Goal: Task Accomplishment & Management: Use online tool/utility

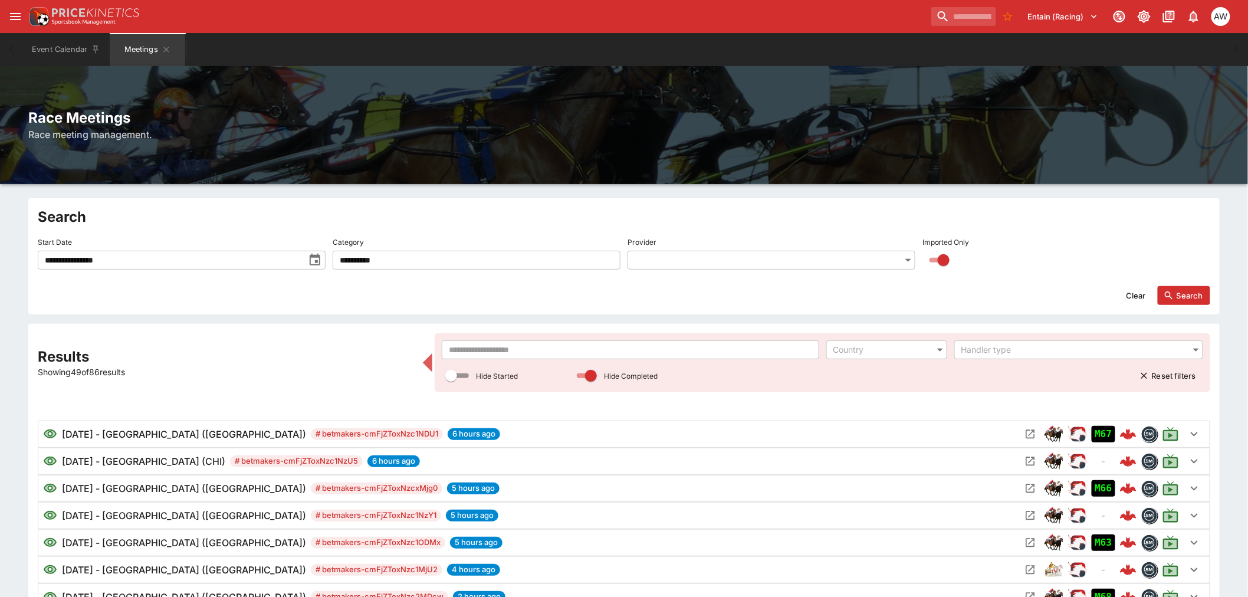
drag, startPoint x: 661, startPoint y: 344, endPoint x: 677, endPoint y: 337, distance: 17.7
click at [661, 344] on input "text" at bounding box center [630, 349] width 377 height 19
click at [482, 354] on input "text" at bounding box center [630, 349] width 377 height 19
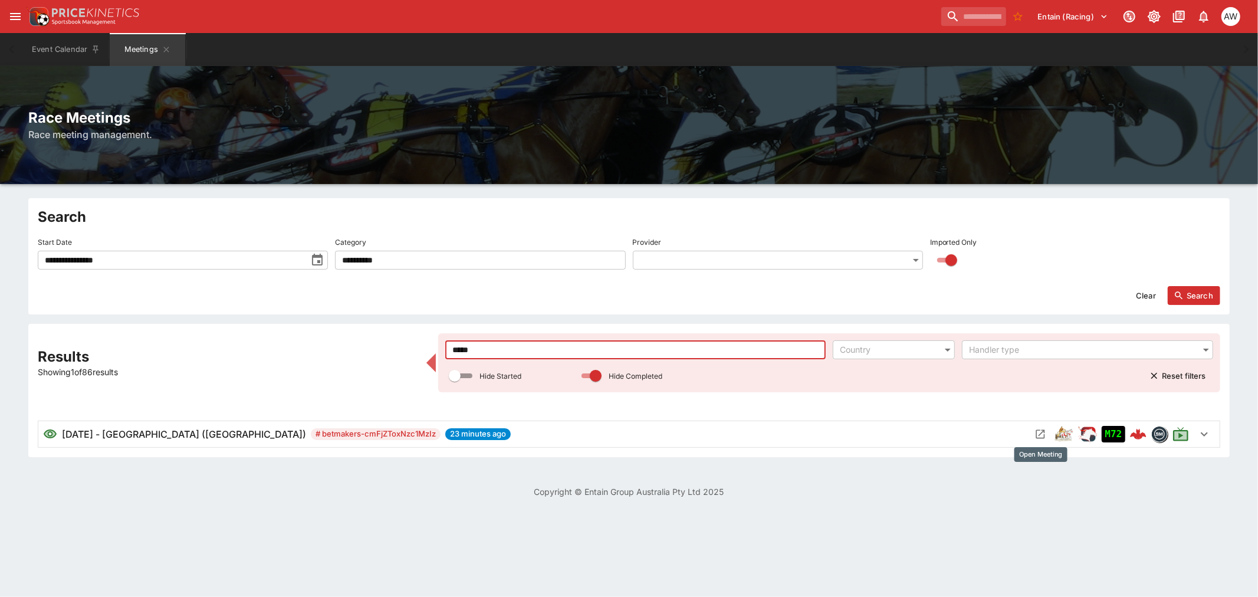
type input "*****"
click at [1043, 431] on icon "Open Meeting" at bounding box center [1040, 434] width 9 height 9
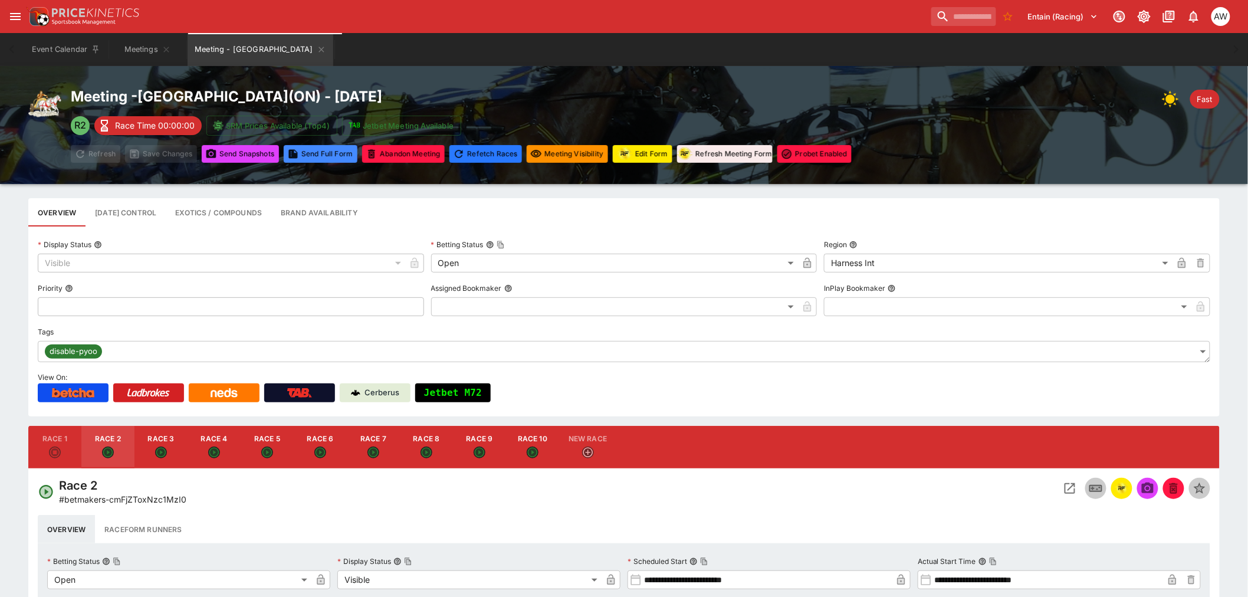
type input "*****"
click at [49, 450] on div "button" at bounding box center [55, 454] width 12 height 14
type input "**********"
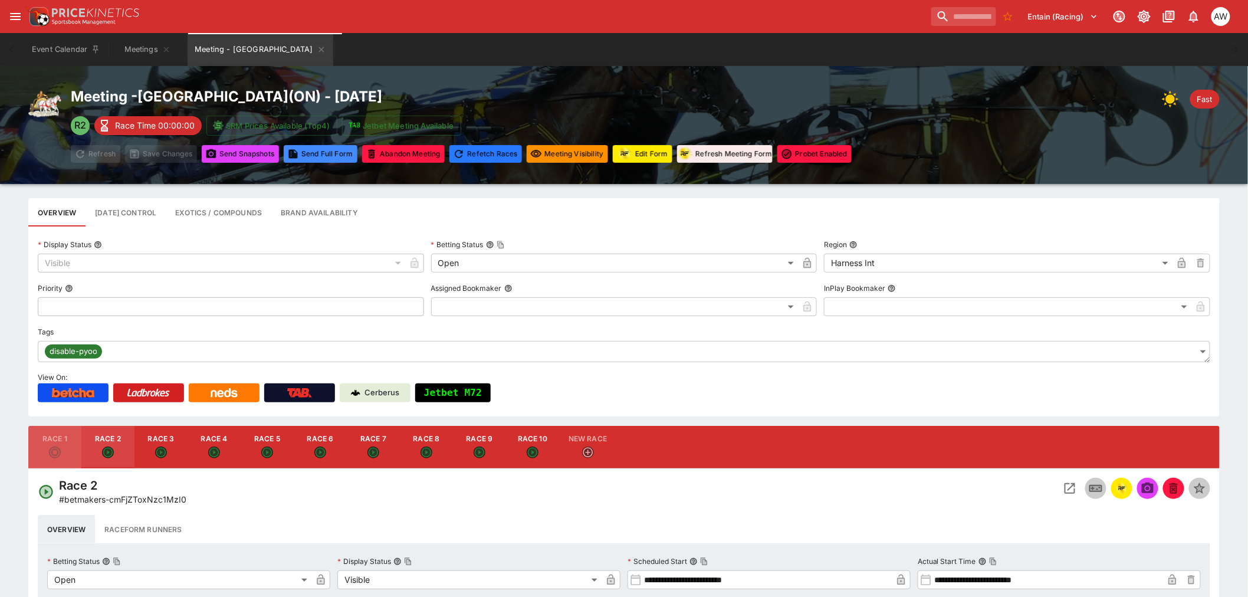
type input "**********"
click at [1070, 484] on icon "Open Event" at bounding box center [1070, 488] width 11 height 11
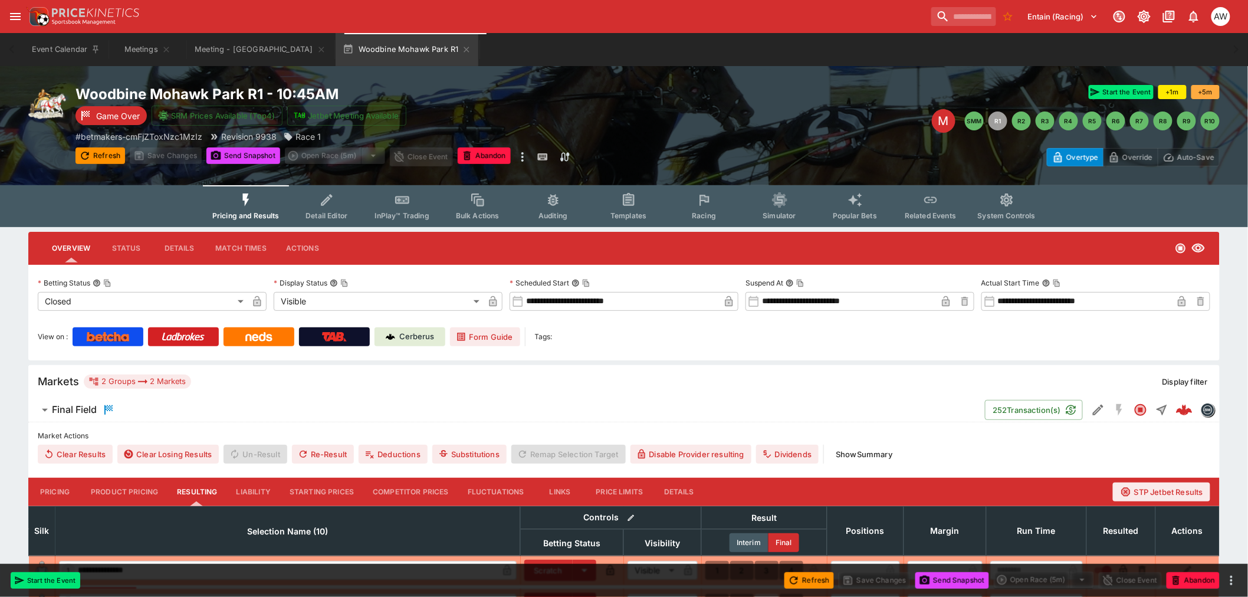
click at [698, 210] on button "Racing" at bounding box center [705, 206] width 76 height 42
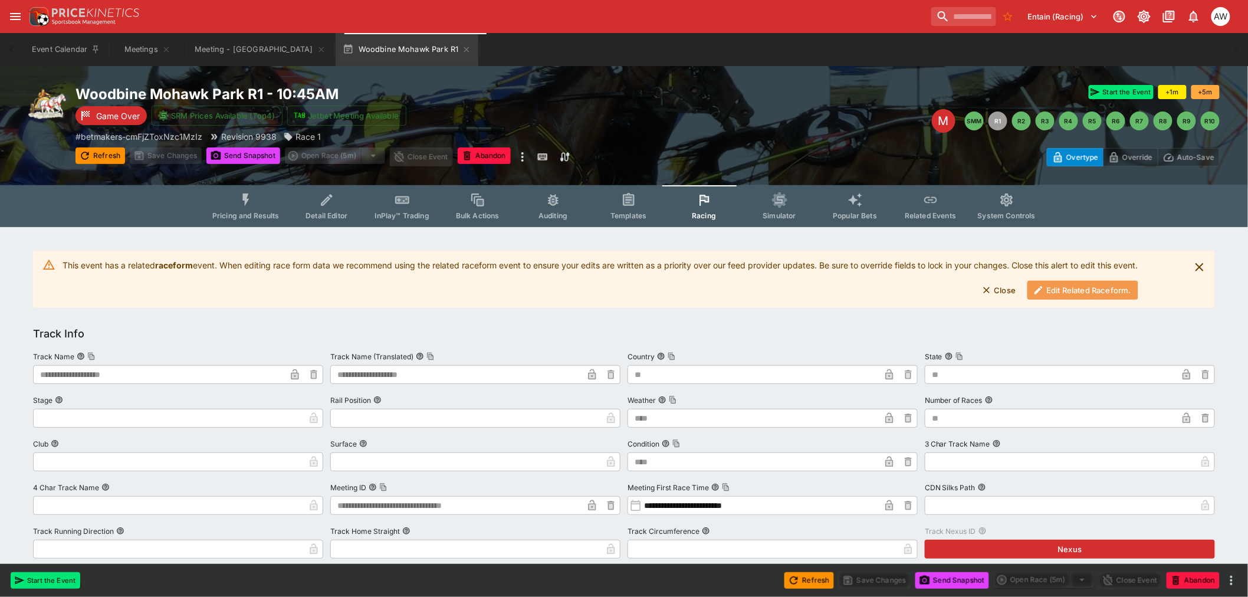
click at [1074, 291] on button "Edit Related Raceform." at bounding box center [1083, 290] width 111 height 19
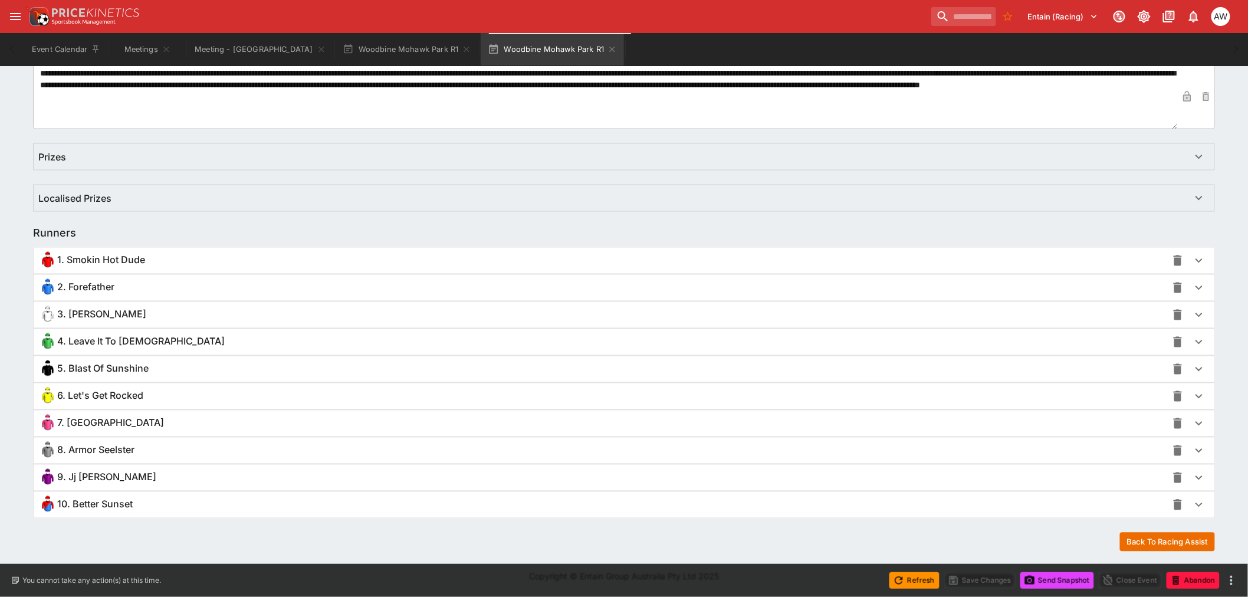
click at [93, 314] on span "3. [PERSON_NAME]" at bounding box center [101, 315] width 89 height 12
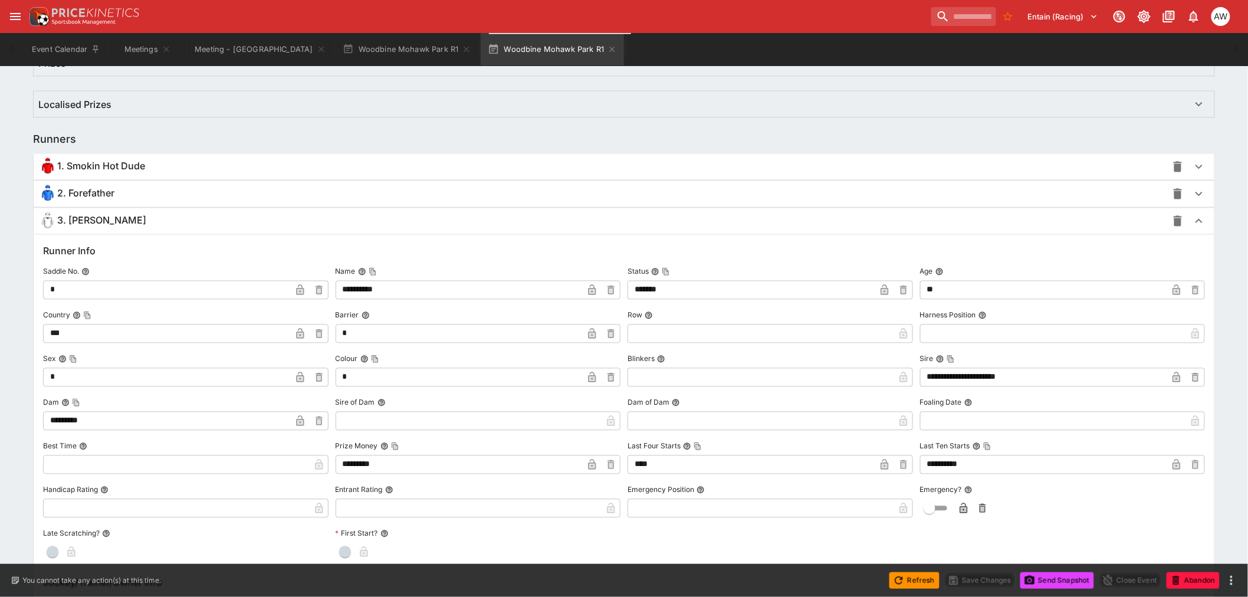
scroll to position [677, 0]
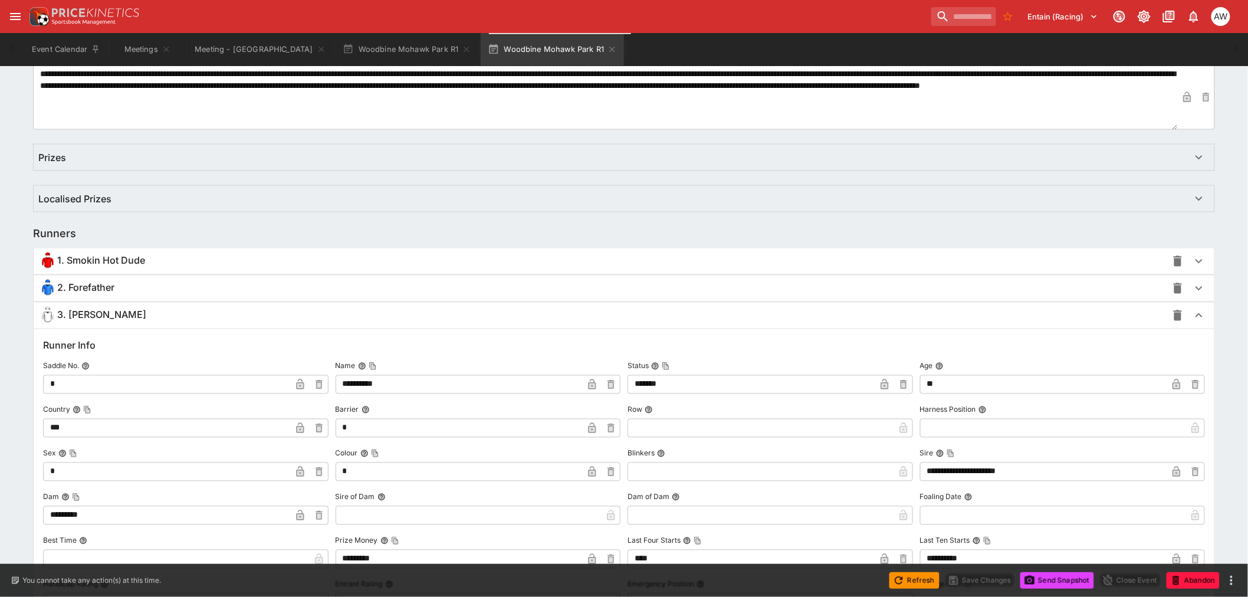
click at [617, 47] on icon "button" at bounding box center [612, 49] width 9 height 9
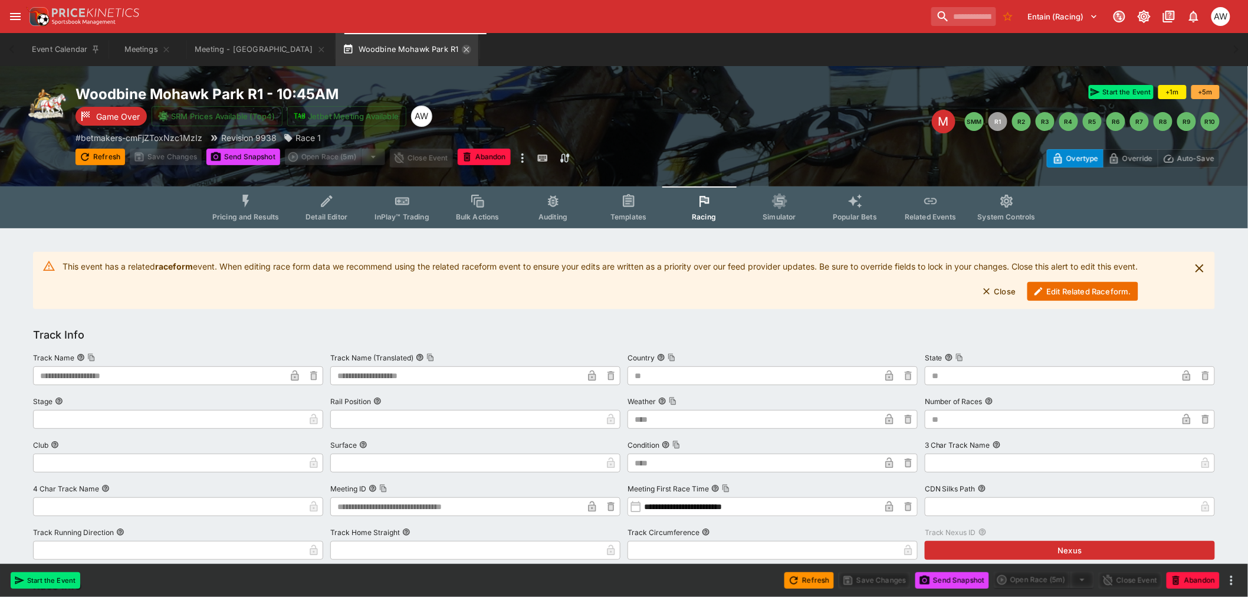
click at [471, 48] on icon "button" at bounding box center [466, 49] width 9 height 9
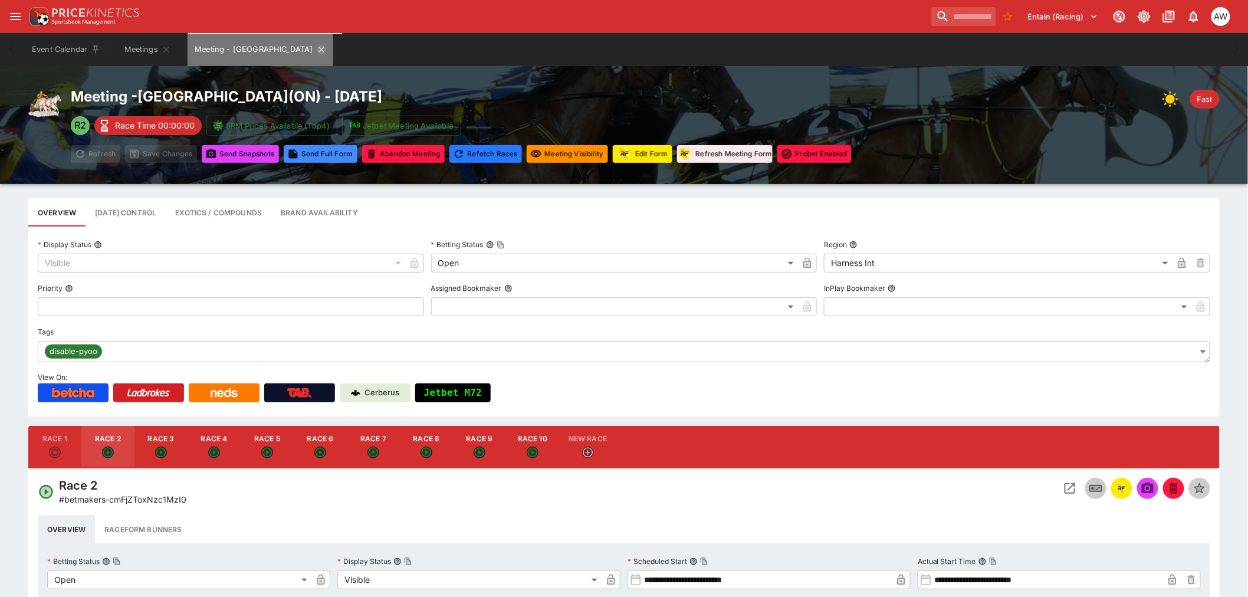
click at [324, 51] on icon "Meeting - Woodbine Mohawk Park" at bounding box center [321, 49] width 5 height 5
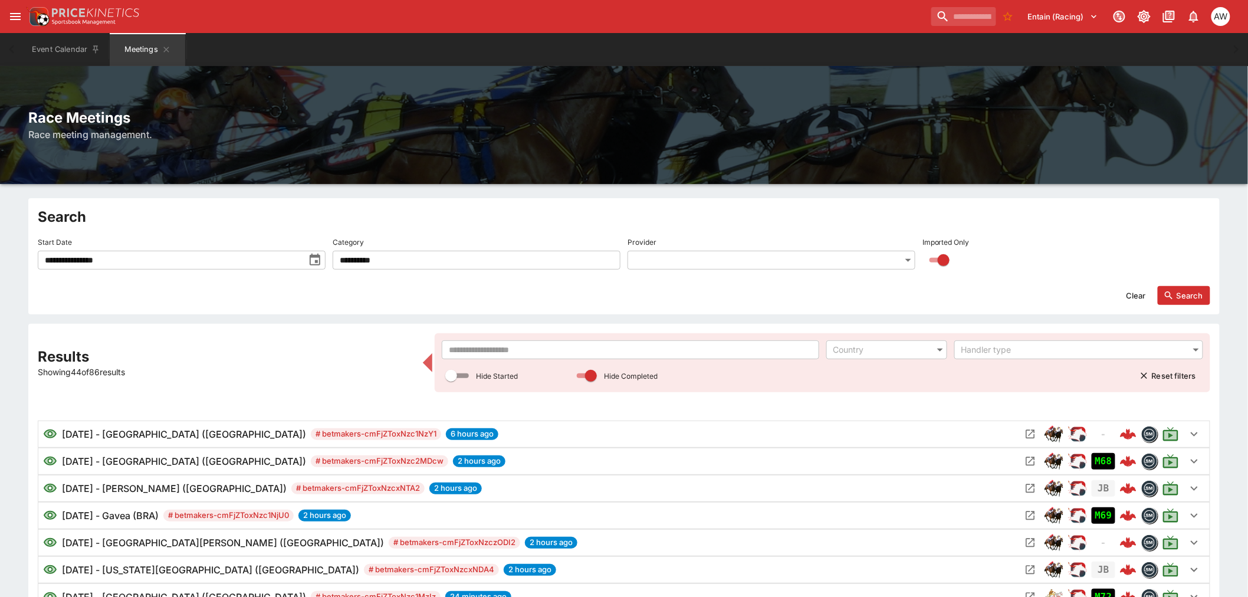
click at [503, 348] on input "text" at bounding box center [630, 349] width 377 height 19
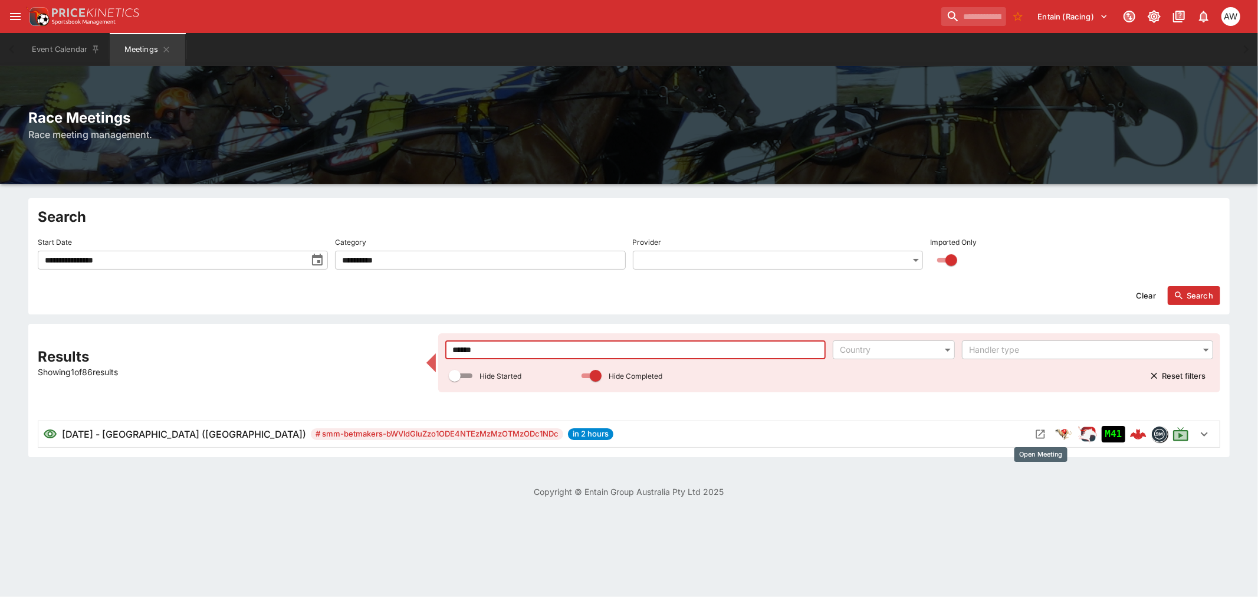
type input "******"
click at [1038, 432] on icon "Open Meeting" at bounding box center [1041, 434] width 12 height 12
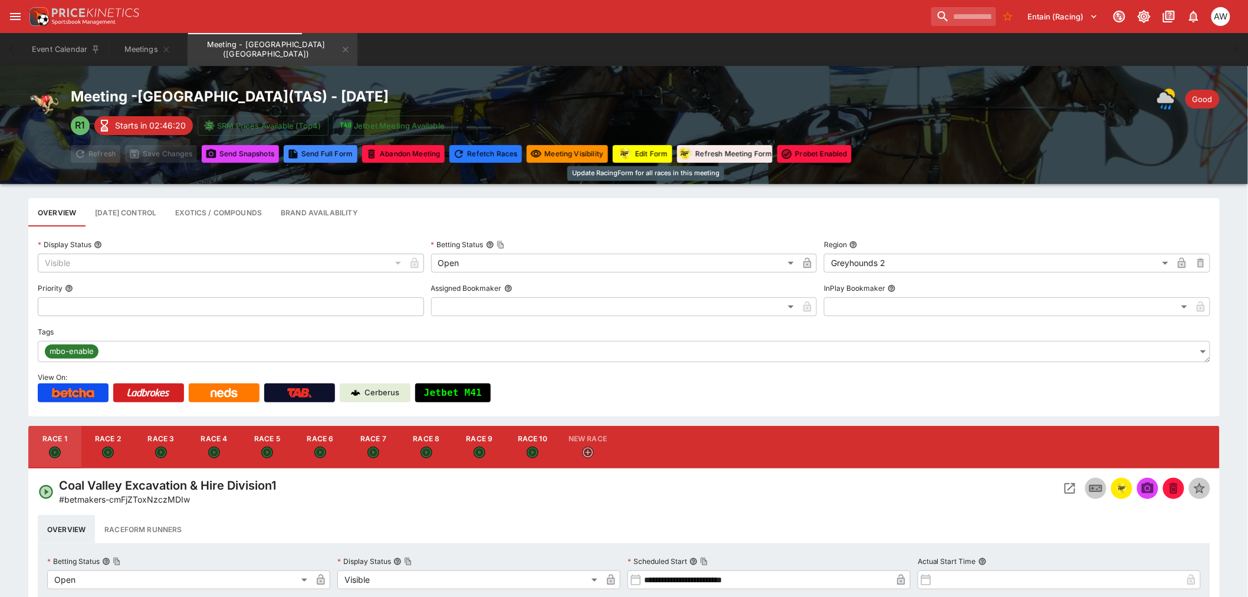
click at [648, 146] on button "Edit Form" at bounding box center [643, 154] width 60 height 18
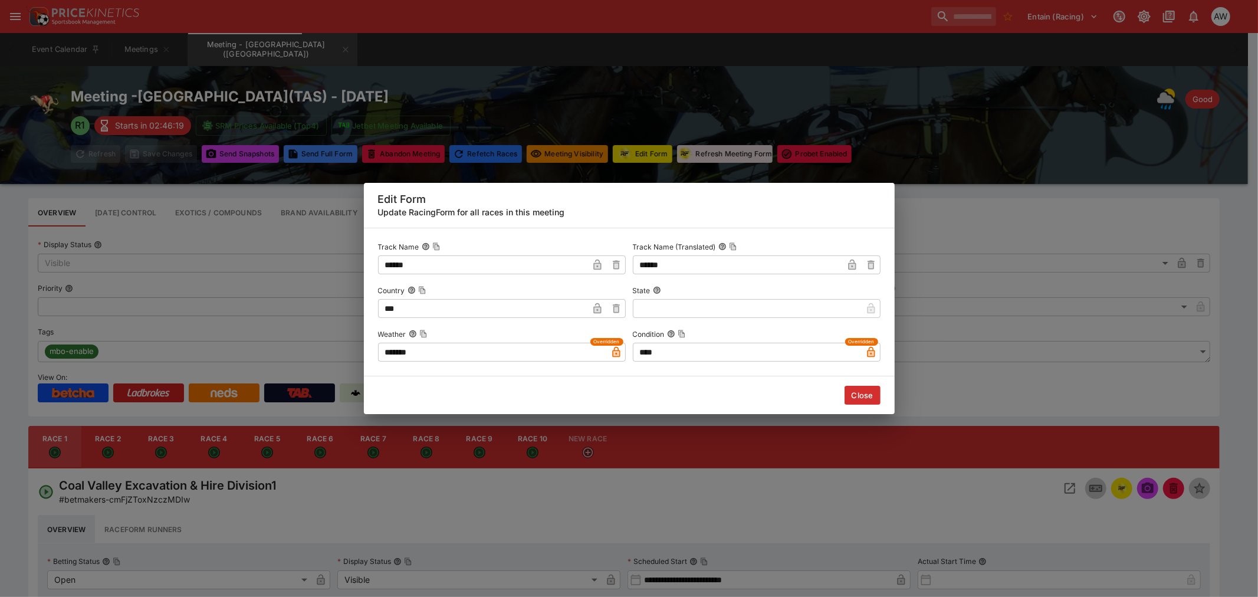
click at [868, 397] on button "Close" at bounding box center [863, 395] width 36 height 19
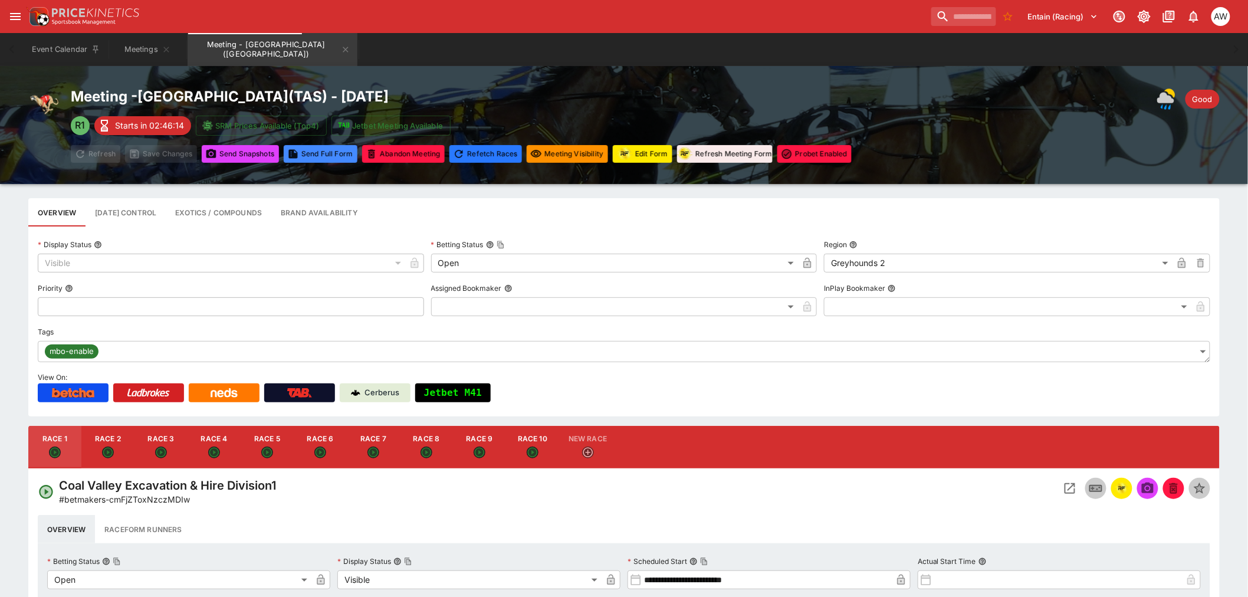
click at [486, 444] on button "Race 9" at bounding box center [479, 447] width 53 height 42
type input "**********"
click at [1065, 484] on icon "Open Event" at bounding box center [1070, 488] width 11 height 11
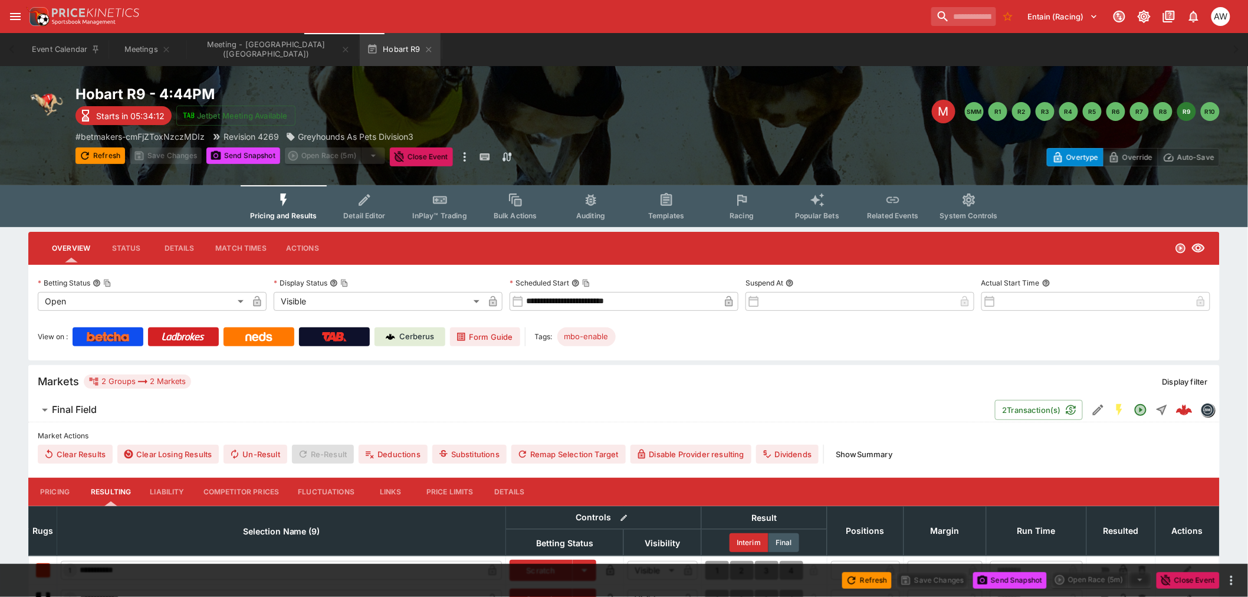
click at [741, 204] on icon "Event type filters" at bounding box center [741, 199] width 15 height 15
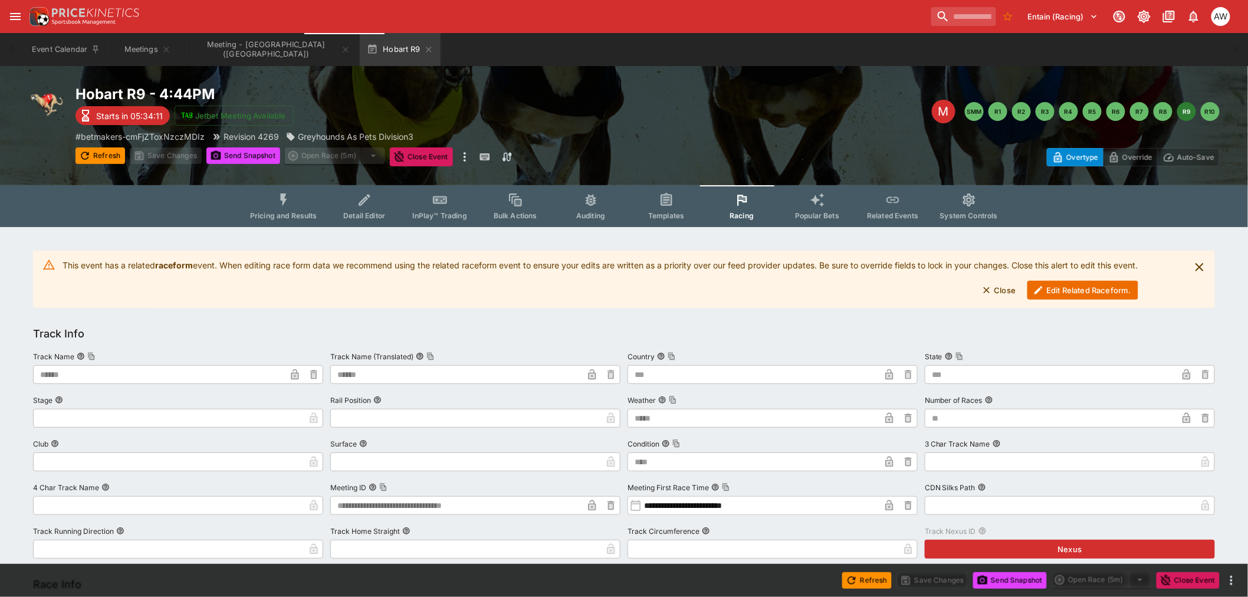
click at [1113, 299] on button "Edit Related Raceform." at bounding box center [1083, 290] width 111 height 19
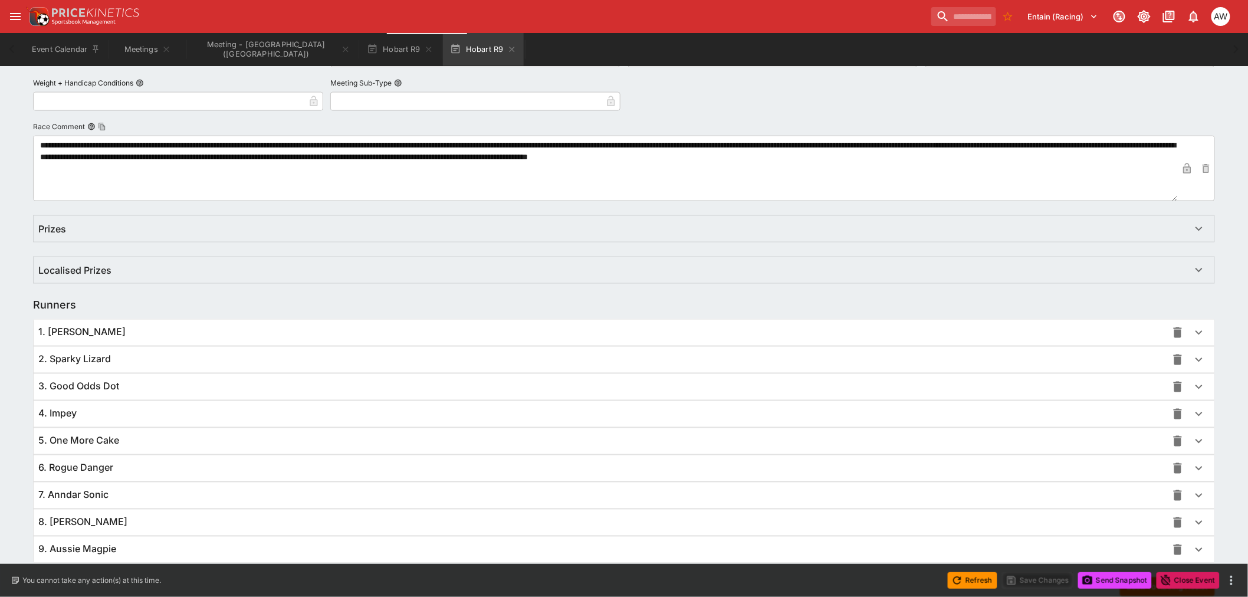
scroll to position [650, 0]
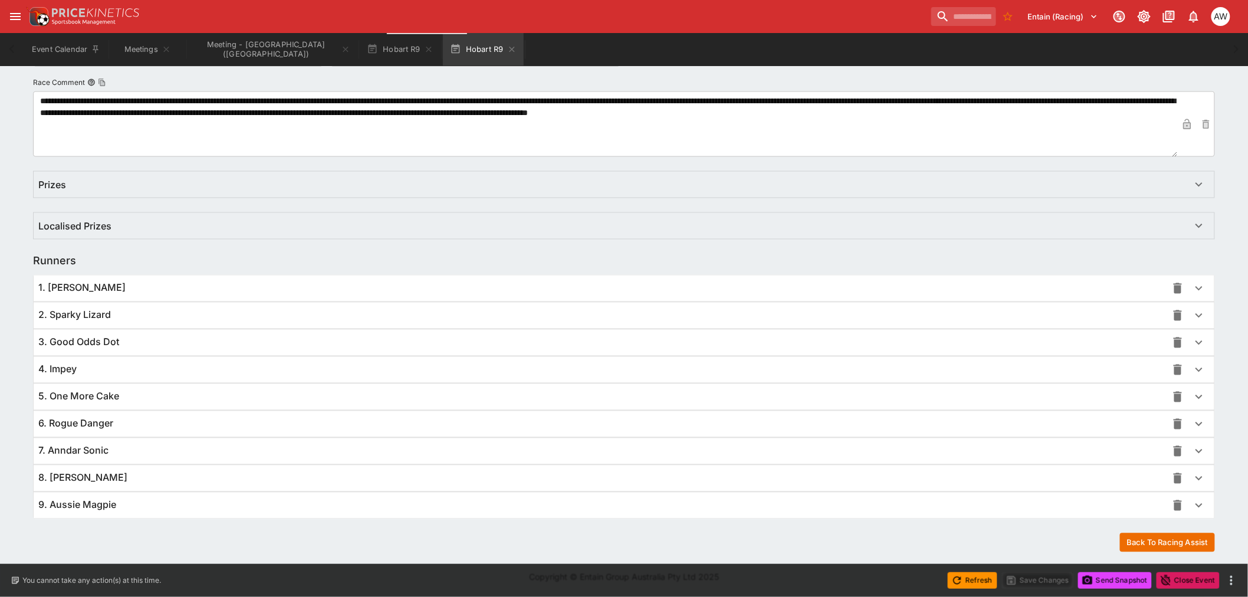
click at [214, 501] on div "9. Aussie Magpie" at bounding box center [602, 505] width 1129 height 12
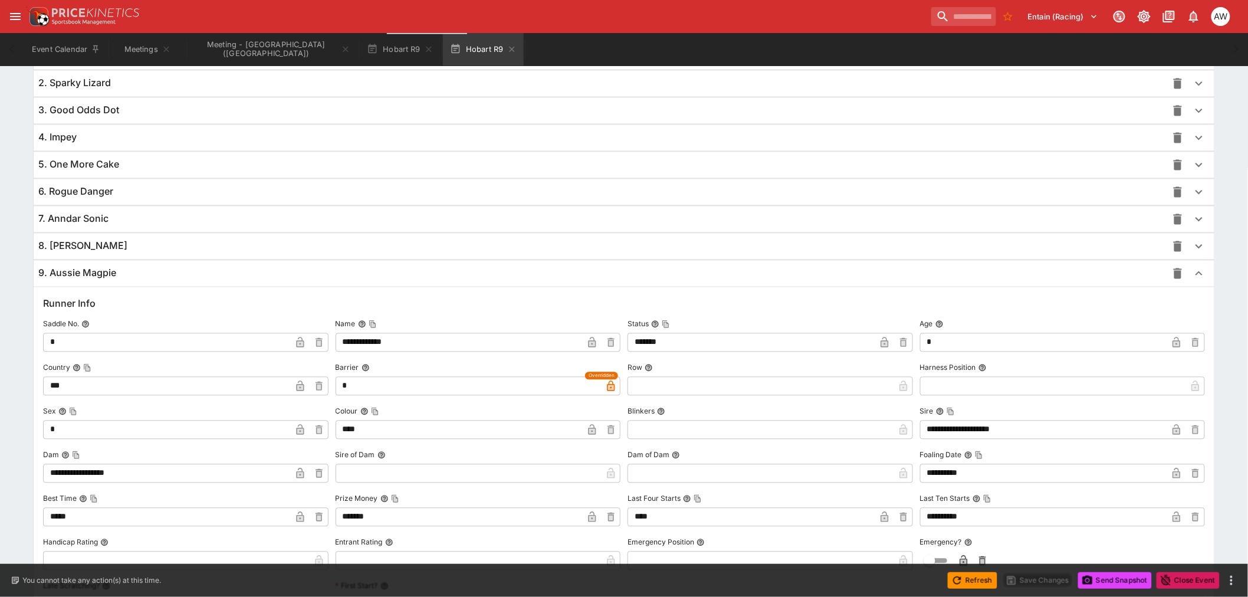
scroll to position [977, 0]
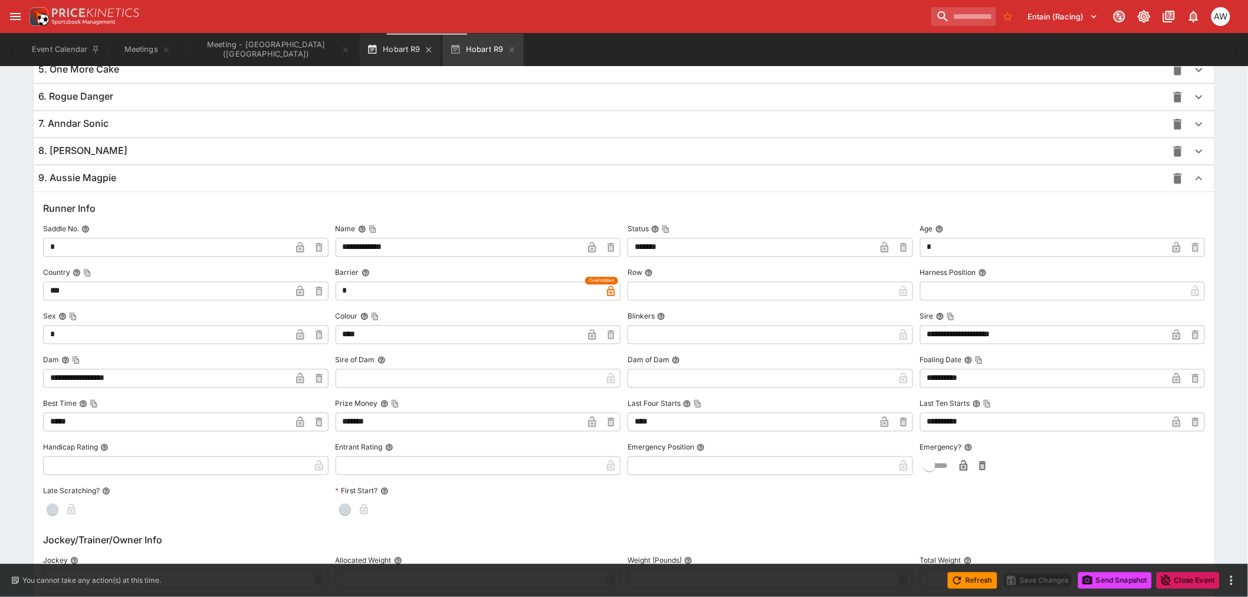
drag, startPoint x: 451, startPoint y: 50, endPoint x: 379, endPoint y: 55, distance: 72.2
click at [507, 50] on icon "button" at bounding box center [511, 49] width 9 height 9
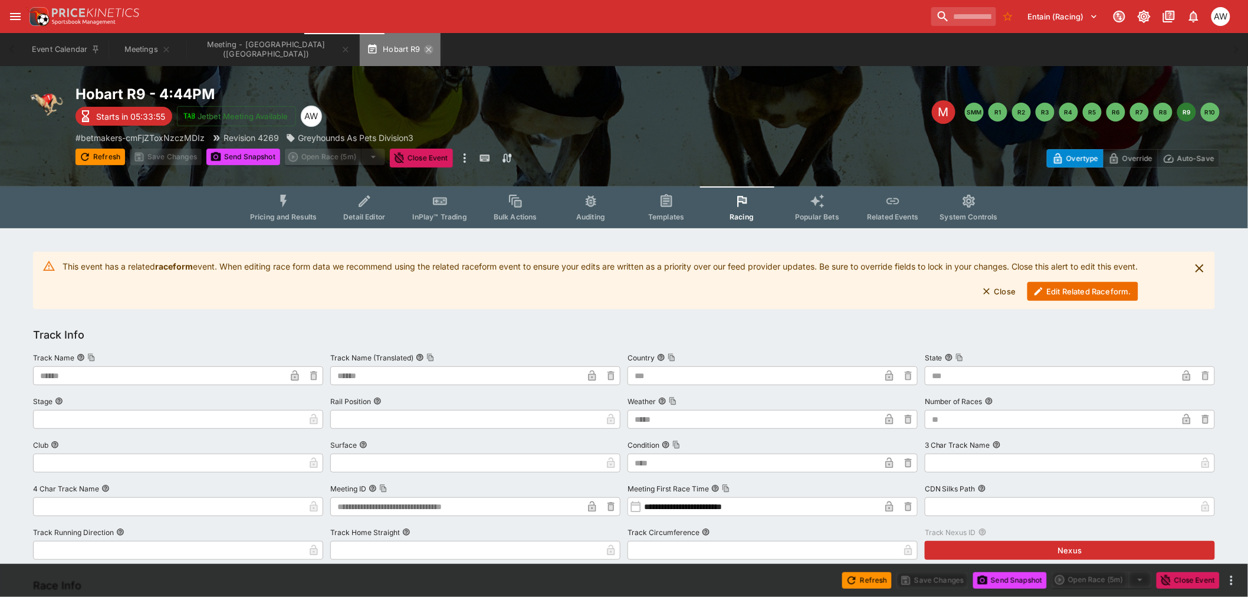
click at [424, 51] on icon "button" at bounding box center [428, 49] width 9 height 9
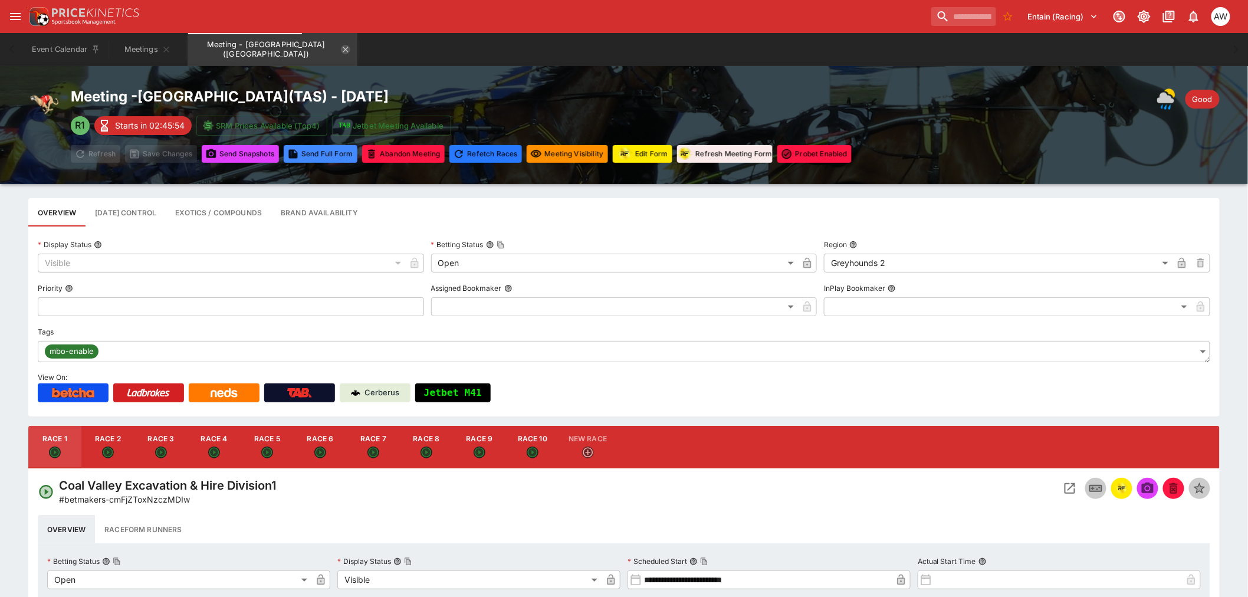
click at [341, 49] on icon "Meeting - Hobart (AUS)" at bounding box center [345, 49] width 9 height 9
